Goal: Task Accomplishment & Management: Complete application form

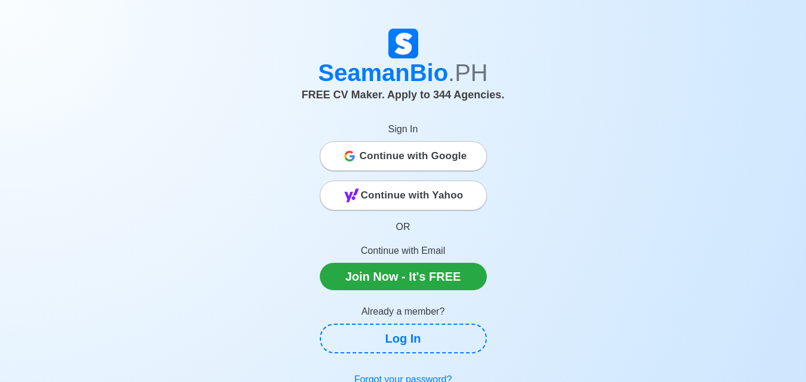
click at [380, 152] on span "Continue with Google" at bounding box center [413, 156] width 107 height 24
